Goal: Transaction & Acquisition: Purchase product/service

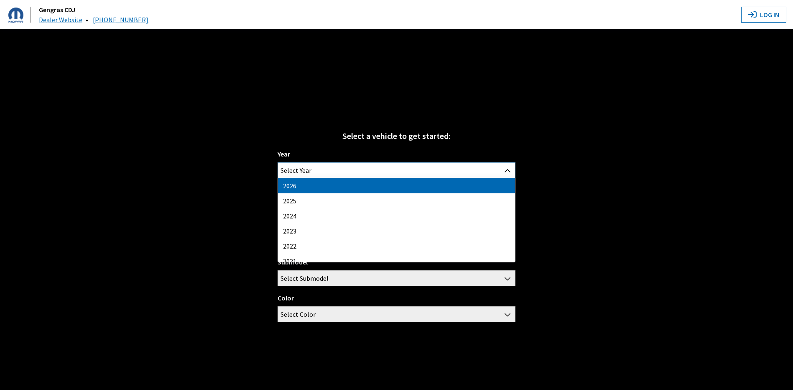
click at [389, 170] on span "Select Year" at bounding box center [396, 170] width 237 height 15
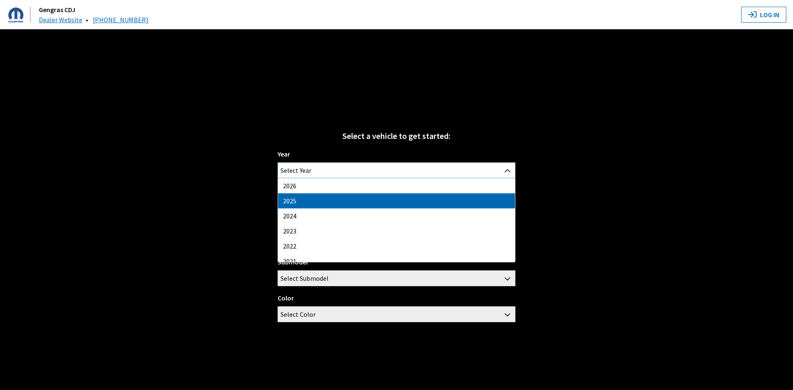
select select "43"
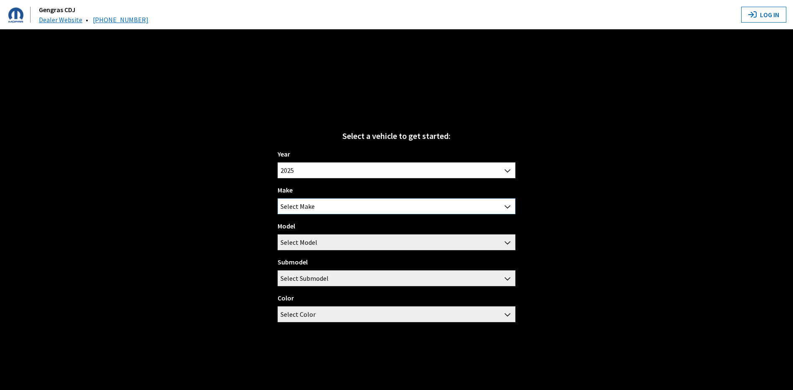
click at [325, 209] on span "Select Make" at bounding box center [396, 206] width 237 height 15
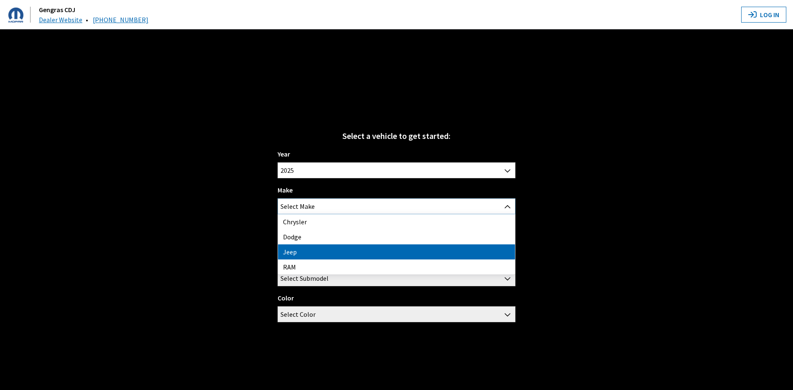
select select "16"
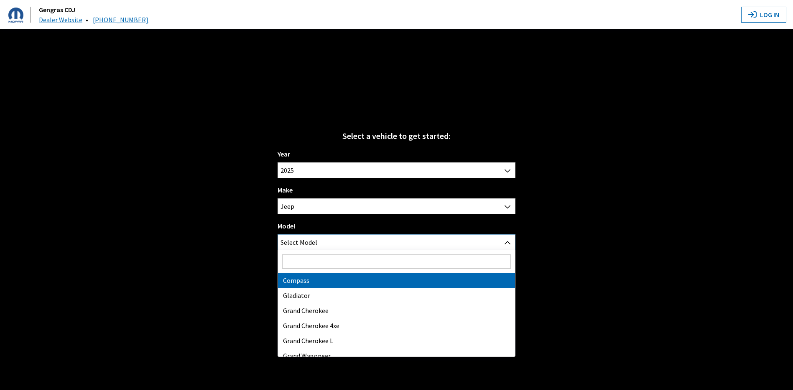
click at [304, 241] on span "Select Model" at bounding box center [298, 242] width 37 height 15
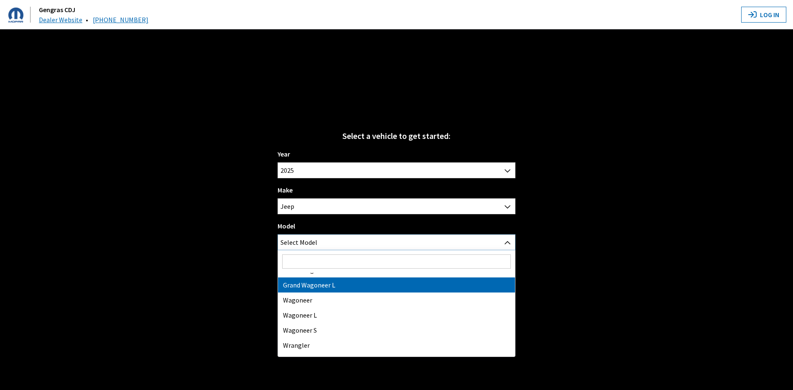
scroll to position [97, 0]
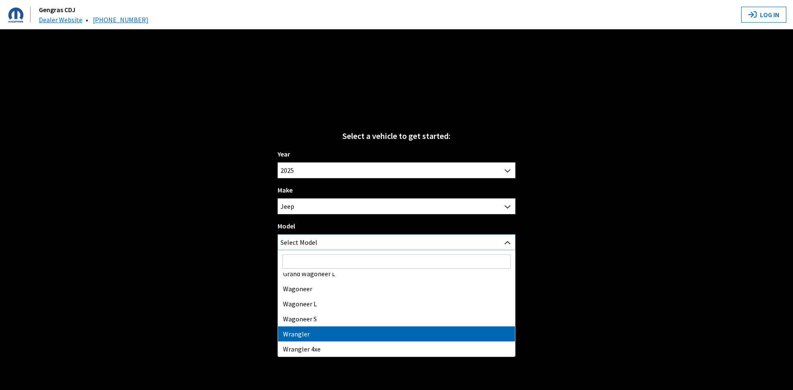
select select "202"
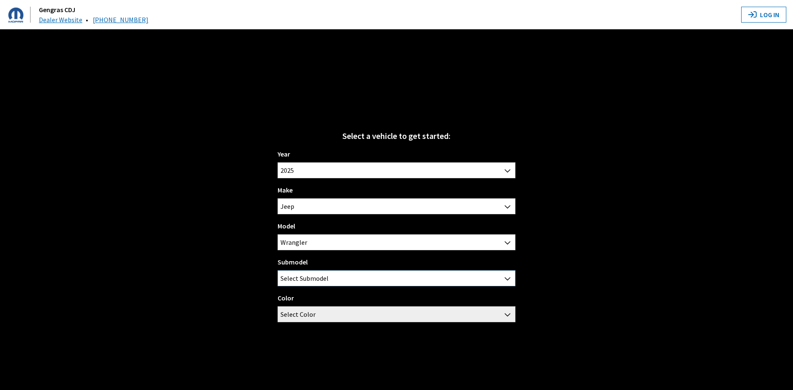
click at [320, 279] on span "Select Submodel" at bounding box center [304, 277] width 48 height 15
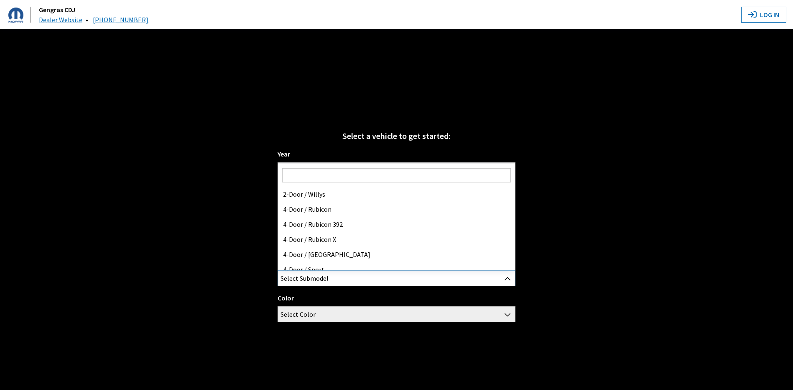
scroll to position [84, 0]
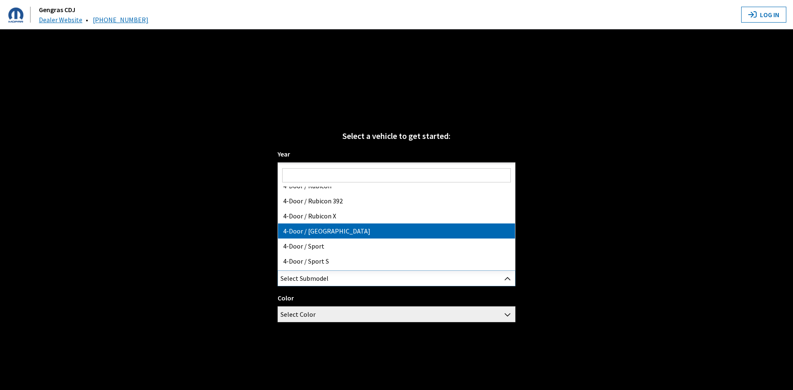
select select "178"
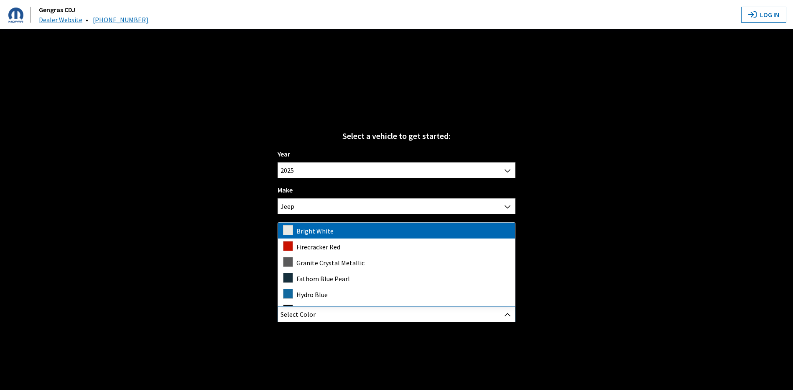
click at [349, 315] on span "Select Color" at bounding box center [396, 313] width 237 height 15
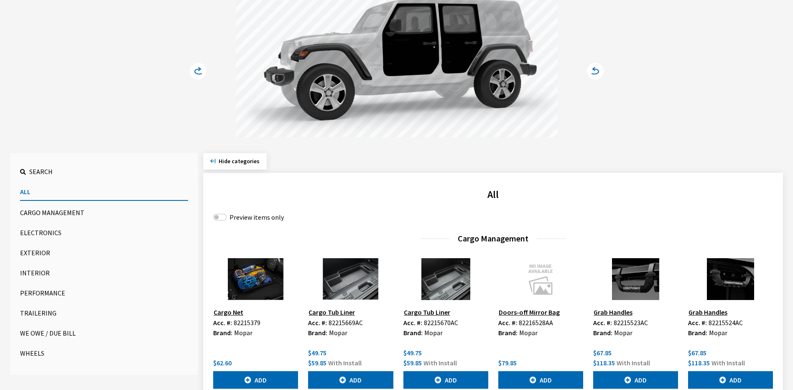
scroll to position [125, 0]
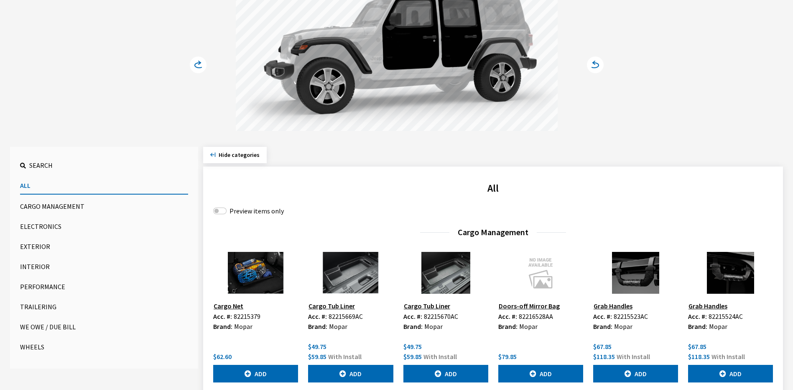
click at [37, 240] on button "Exterior" at bounding box center [104, 246] width 168 height 17
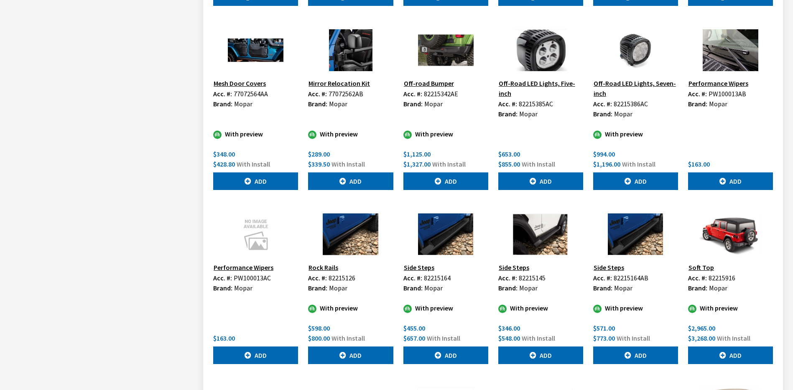
scroll to position [1212, 0]
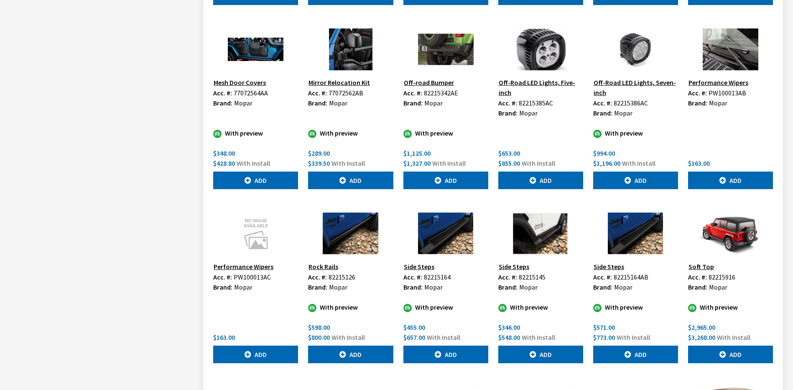
click at [614, 261] on button "Side Steps" at bounding box center [608, 266] width 31 height 11
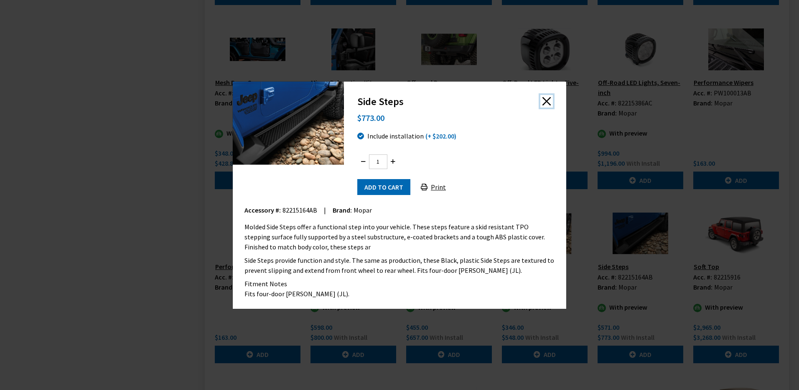
click at [546, 102] on button "Close" at bounding box center [546, 101] width 13 height 13
